Goal: Information Seeking & Learning: Find specific page/section

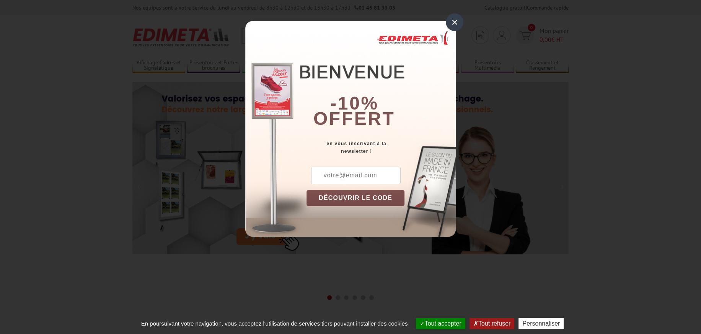
click at [454, 23] on div "×" at bounding box center [455, 22] width 18 height 18
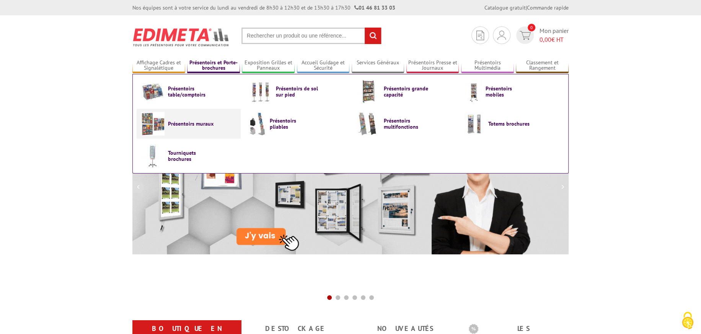
click at [194, 121] on span "Présentoirs muraux" at bounding box center [191, 124] width 46 height 6
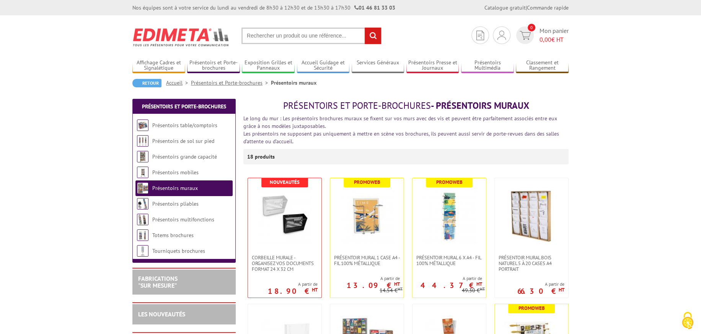
click at [325, 35] on input "text" at bounding box center [311, 36] width 140 height 16
type input "tabac"
click at [365, 28] on input "rechercher" at bounding box center [373, 36] width 16 height 16
